Goal: Book appointment/travel/reservation

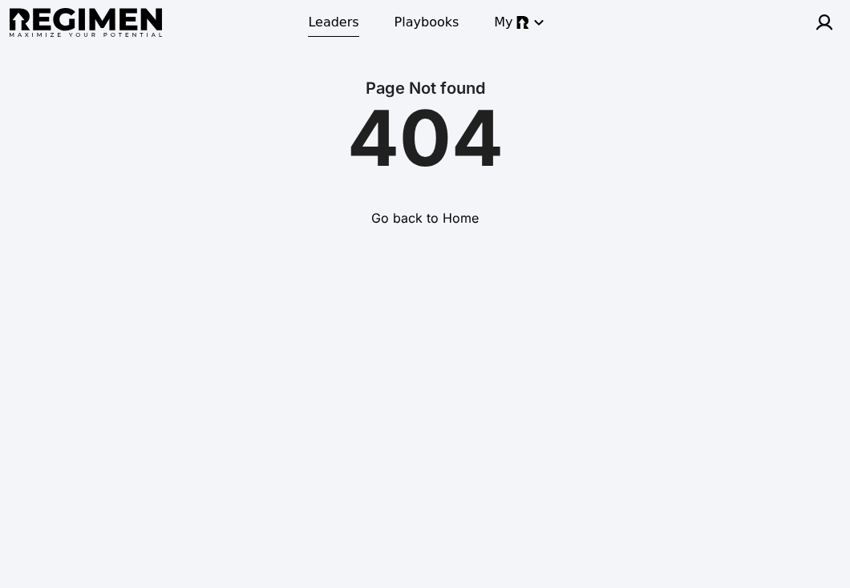
click at [336, 27] on span "Leaders" at bounding box center [333, 22] width 51 height 19
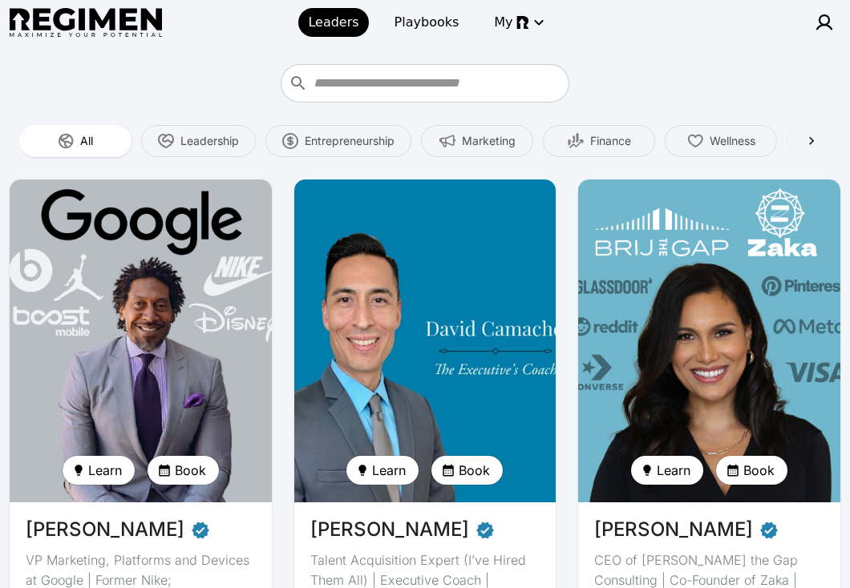
click at [394, 249] on img at bounding box center [424, 341] width 269 height 333
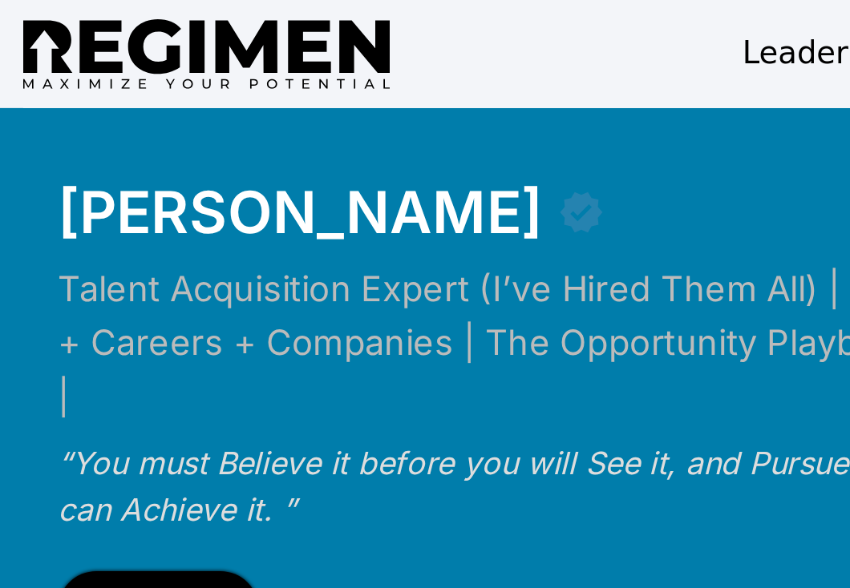
click at [77, 242] on span "Book" at bounding box center [76, 253] width 35 height 22
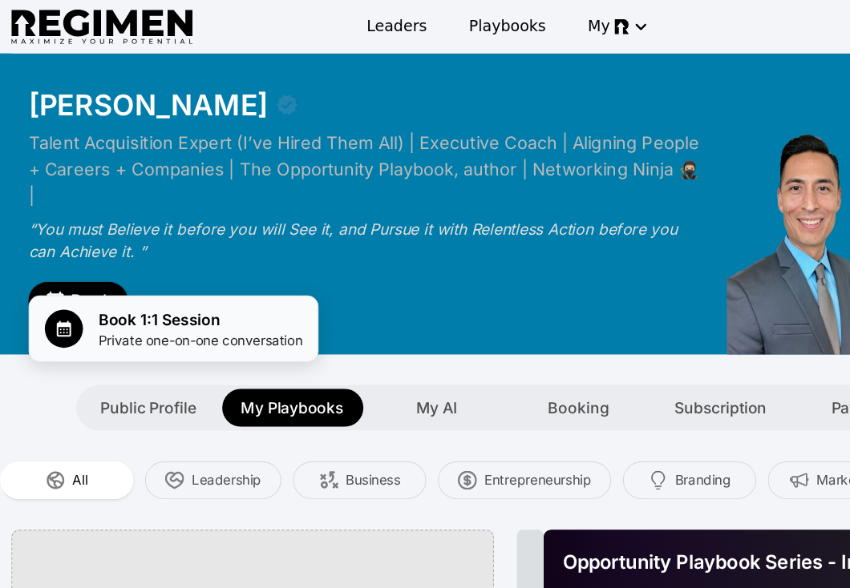
click at [172, 277] on span "Book 1:1 Session" at bounding box center [169, 268] width 172 height 19
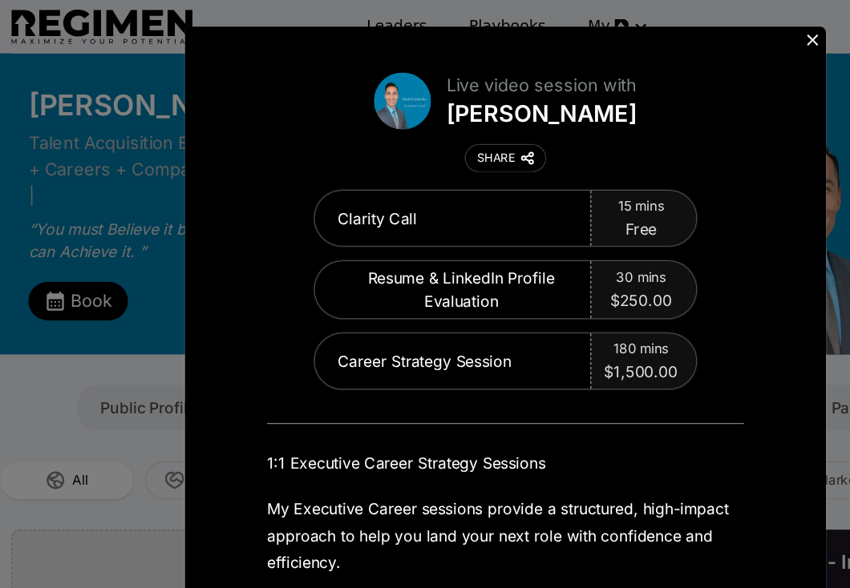
click at [682, 38] on icon at bounding box center [683, 34] width 16 height 16
